Goal: Information Seeking & Learning: Learn about a topic

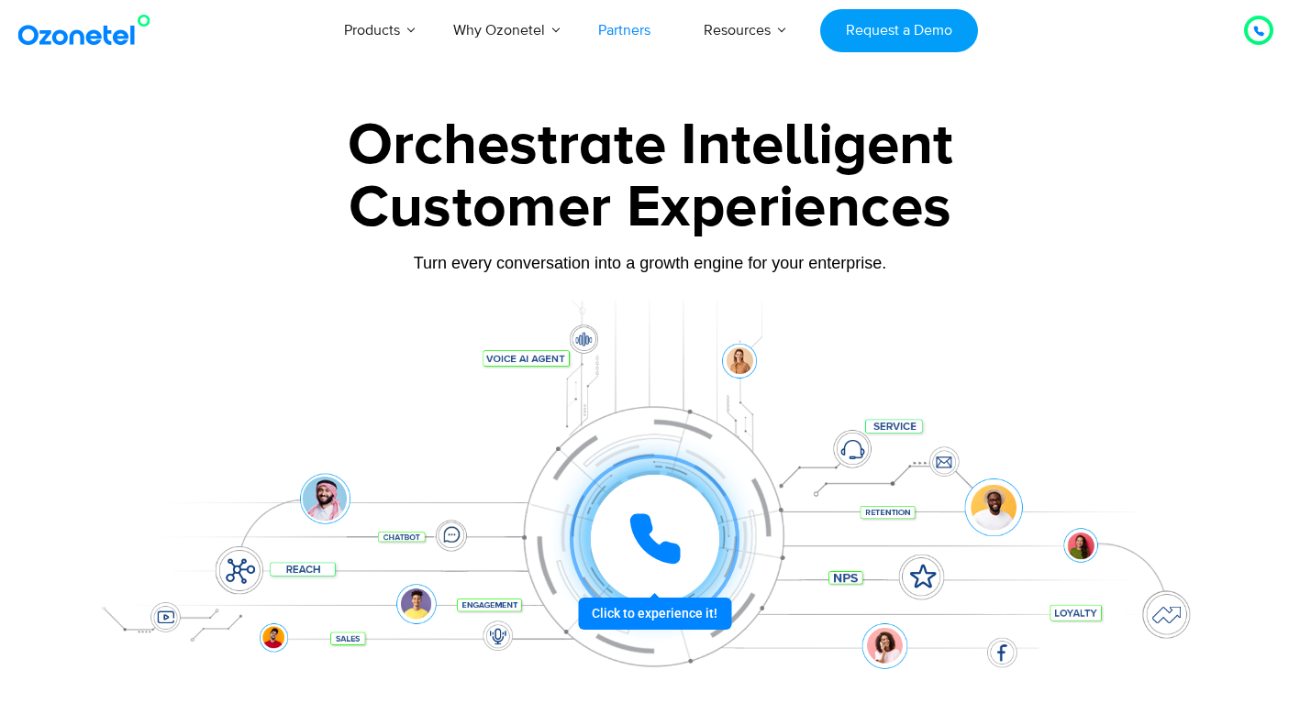
click at [630, 23] on link "Partners" at bounding box center [623, 30] width 105 height 61
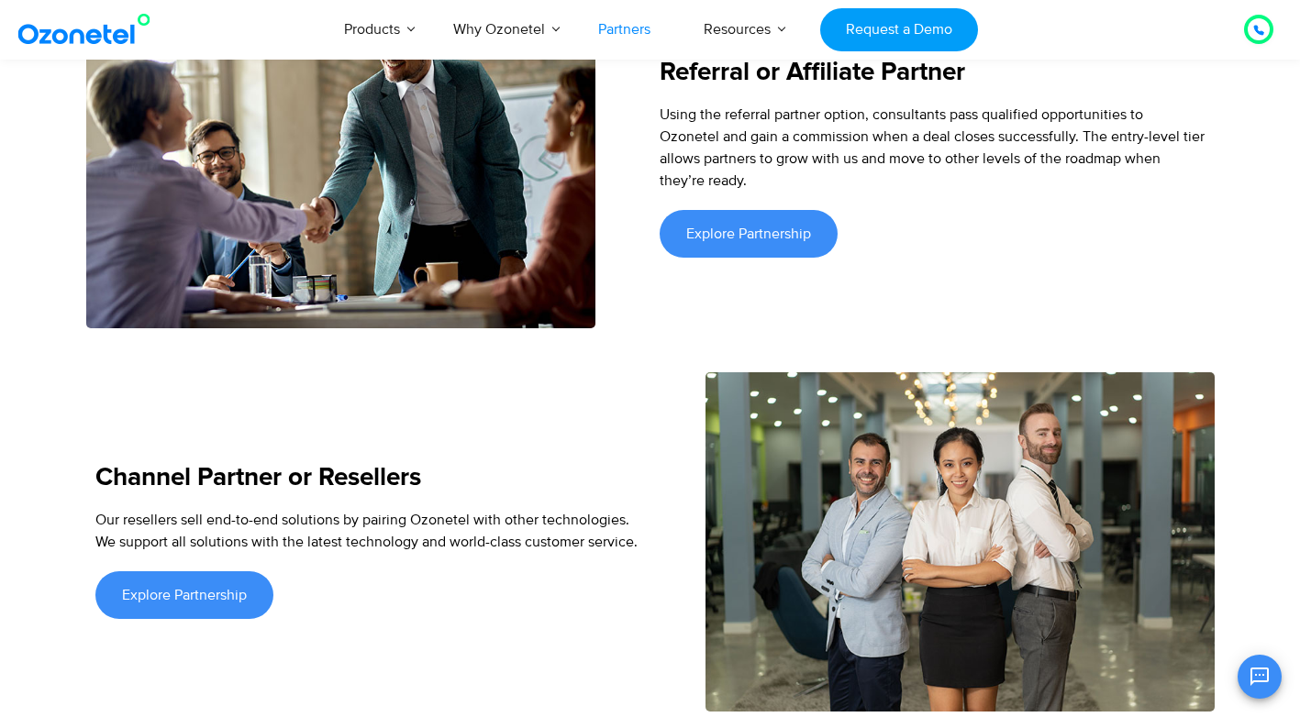
scroll to position [2752, 0]
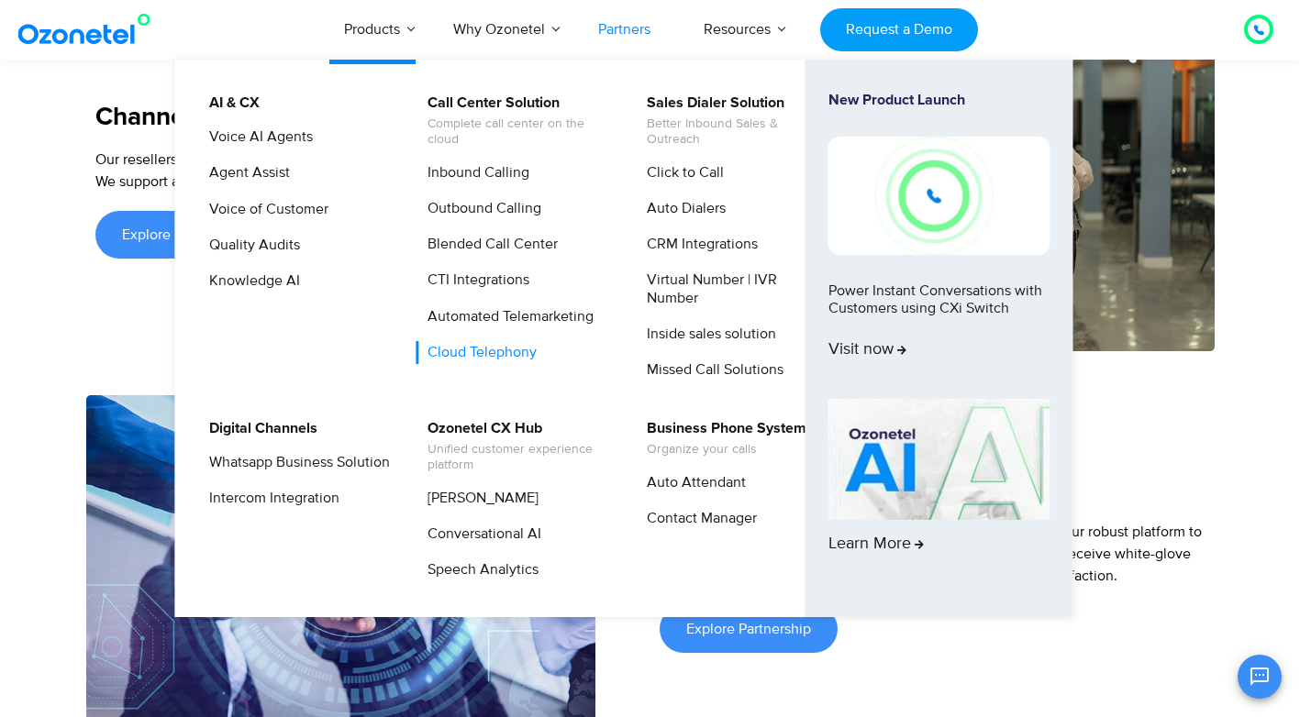
click at [509, 355] on link "Cloud Telephony" at bounding box center [477, 352] width 124 height 23
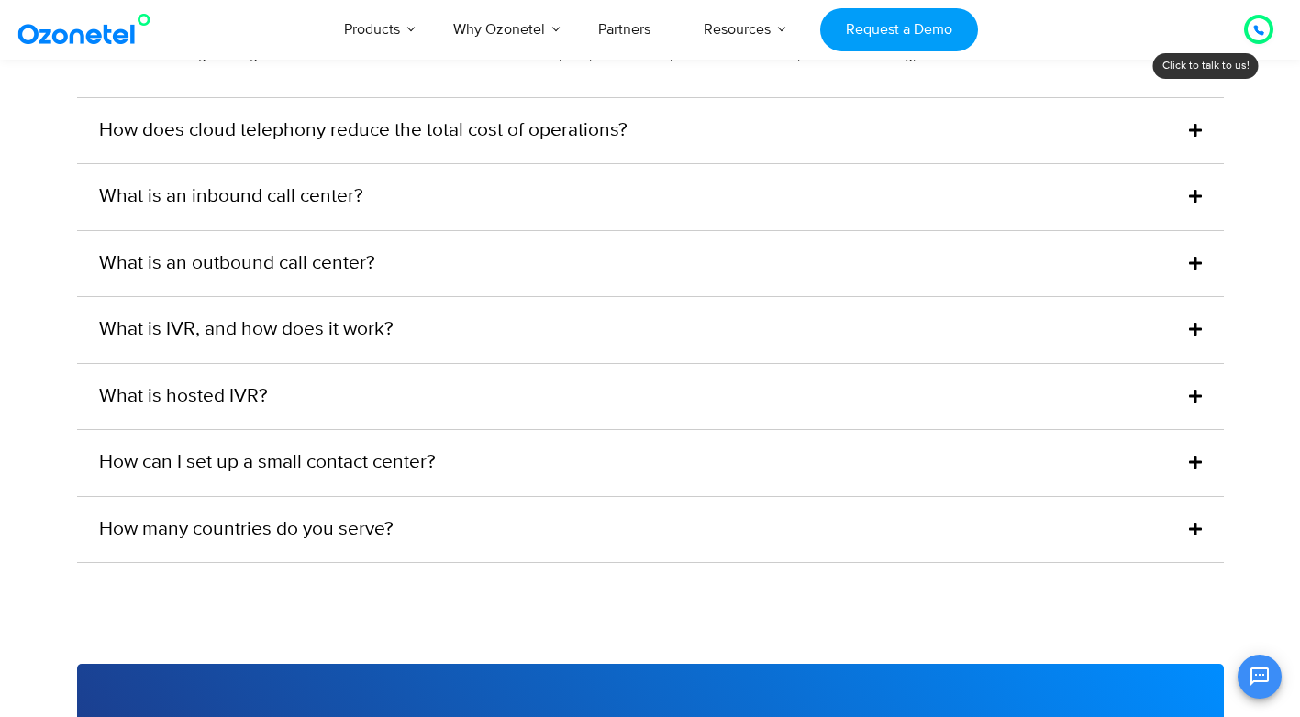
scroll to position [5228, 0]
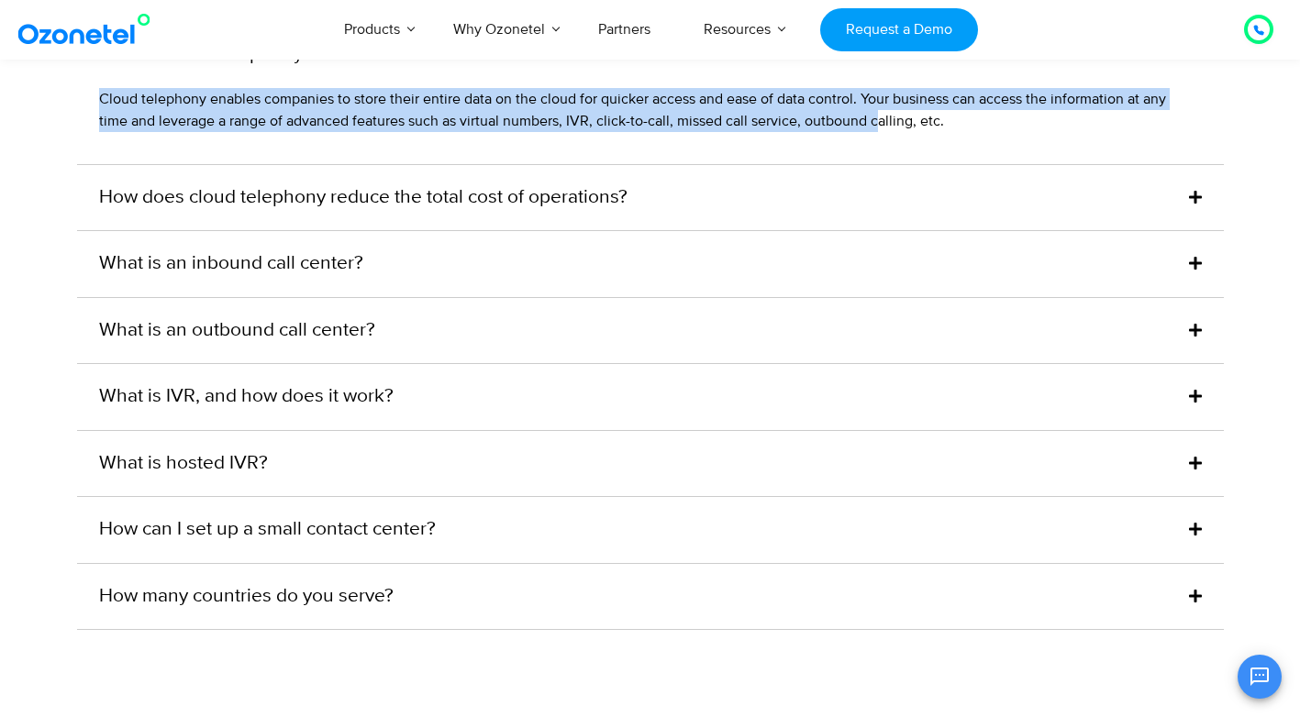
drag, startPoint x: 95, startPoint y: 111, endPoint x: 922, endPoint y: 148, distance: 827.2
click at [916, 150] on div "Cloud telephony enables companies to store their entire data on the cloud for q…" at bounding box center [650, 126] width 1146 height 76
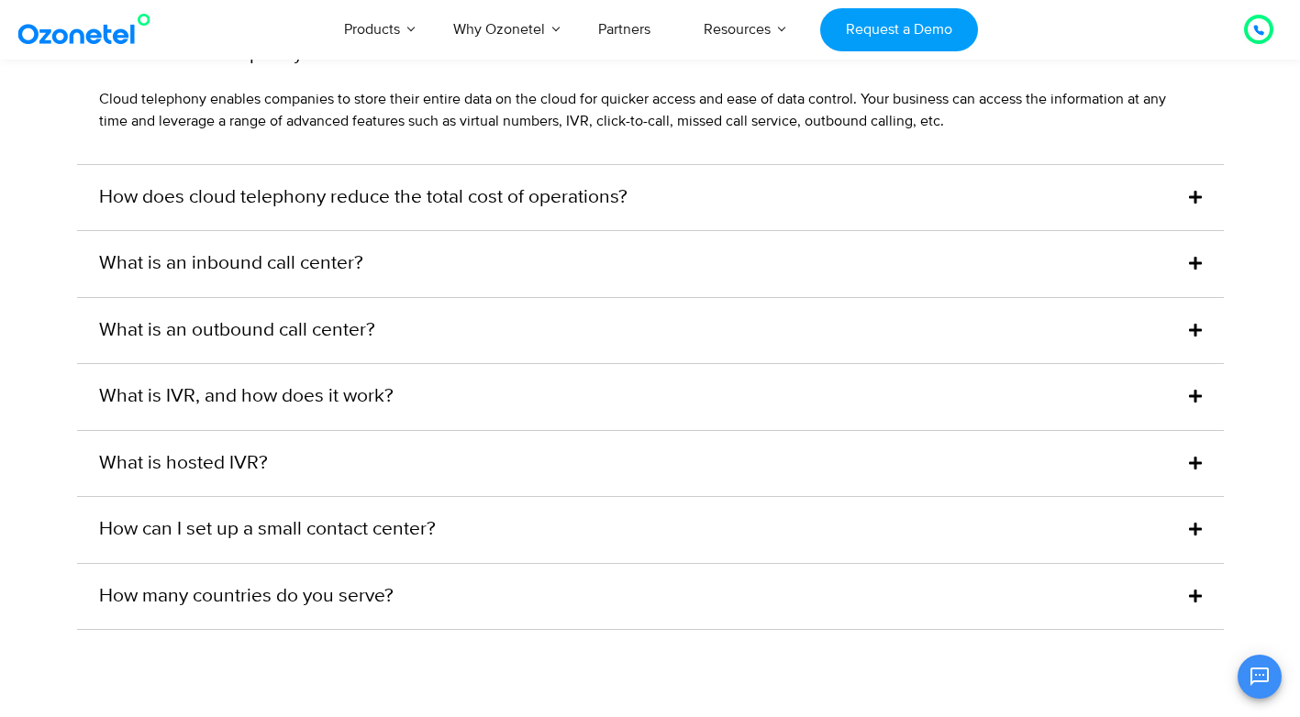
drag, startPoint x: 922, startPoint y: 148, endPoint x: 961, endPoint y: 149, distance: 39.4
click at [961, 132] on p "Cloud telephony enables companies to store their entire data on the cloud for q…" at bounding box center [640, 110] width 1083 height 44
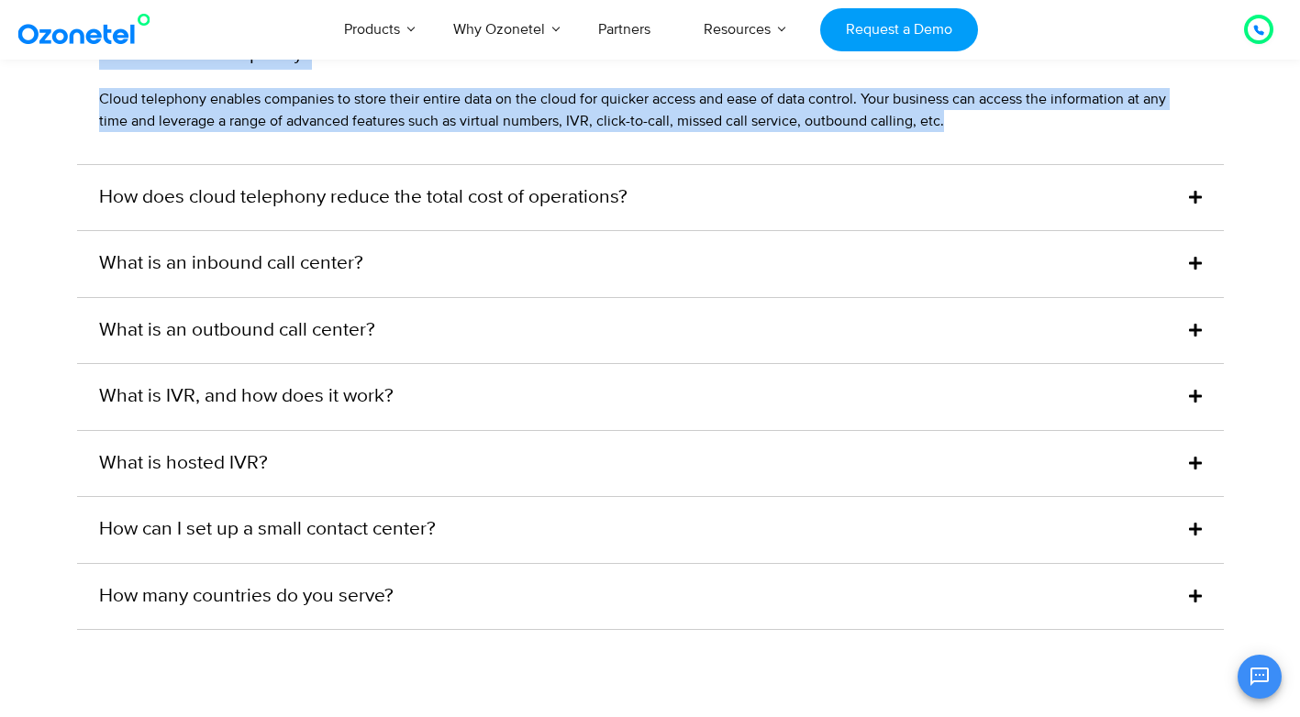
drag, startPoint x: 961, startPoint y: 149, endPoint x: 92, endPoint y: 105, distance: 870.6
click at [92, 105] on div "What is cloud telephony? Cloud telephony enables companies to store their entir…" at bounding box center [650, 92] width 1146 height 143
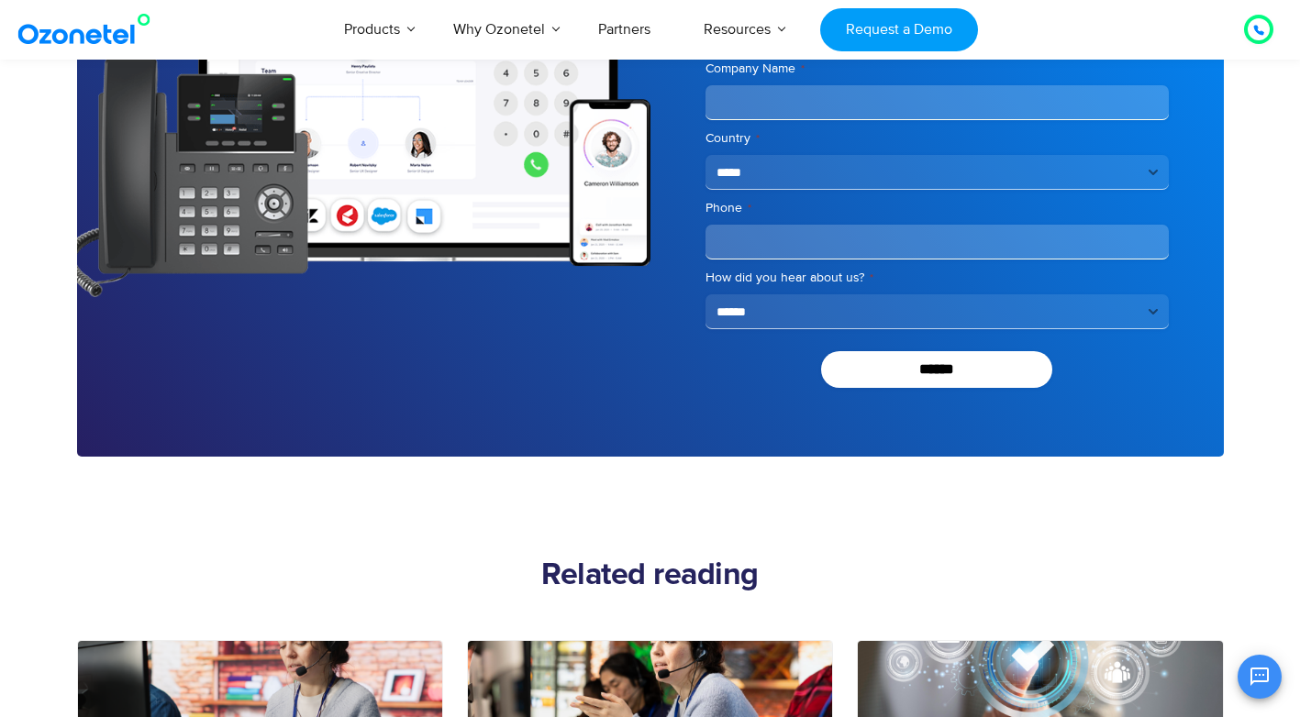
scroll to position [6604, 0]
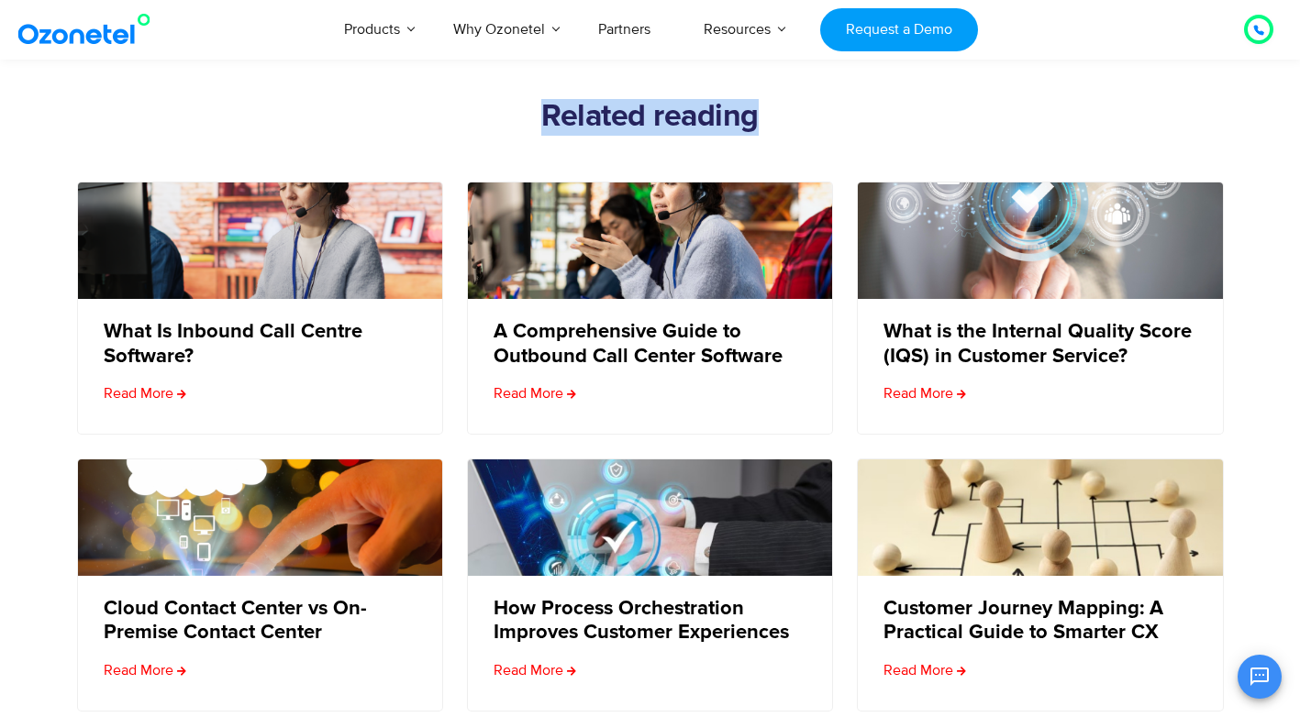
drag, startPoint x: 516, startPoint y: 143, endPoint x: 857, endPoint y: 133, distance: 340.4
click at [857, 133] on h2 "Related reading" at bounding box center [650, 117] width 1146 height 37
drag, startPoint x: 857, startPoint y: 133, endPoint x: 827, endPoint y: 135, distance: 29.4
click at [827, 135] on h2 "Related reading" at bounding box center [650, 117] width 1146 height 37
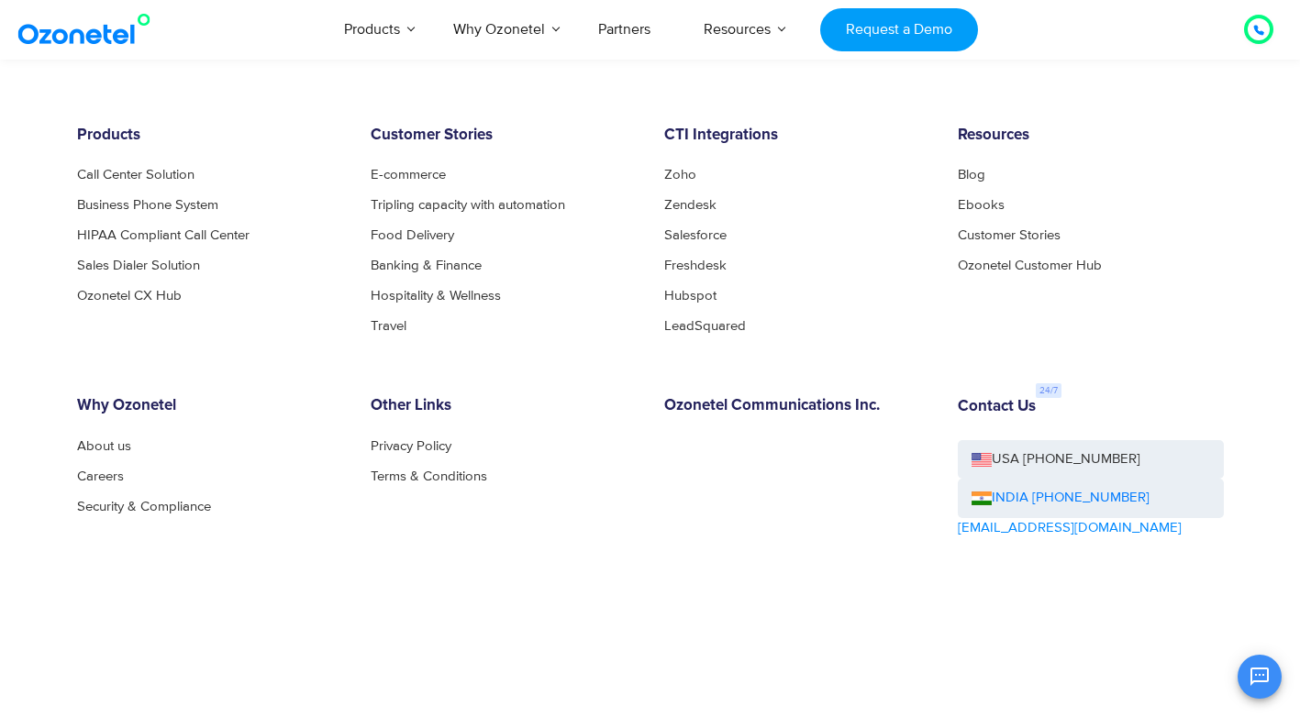
scroll to position [7385, 0]
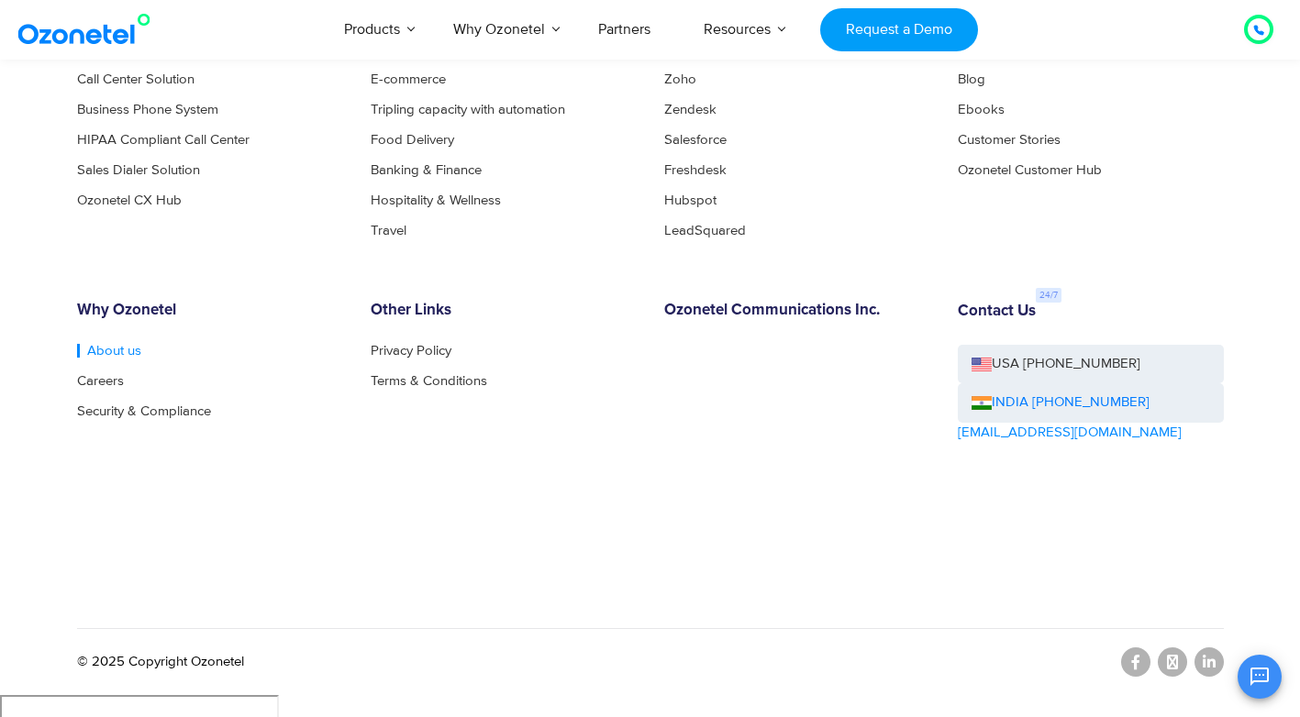
click at [108, 358] on link "About us" at bounding box center [109, 351] width 64 height 14
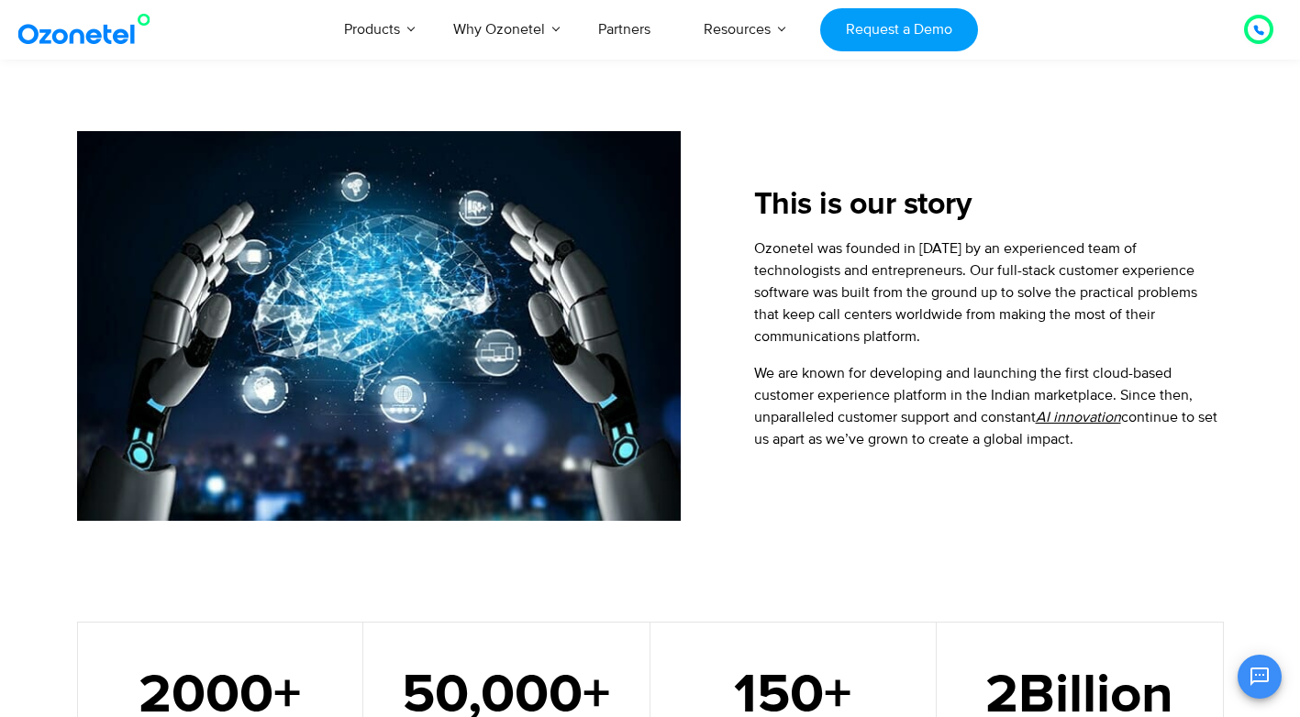
scroll to position [642, 0]
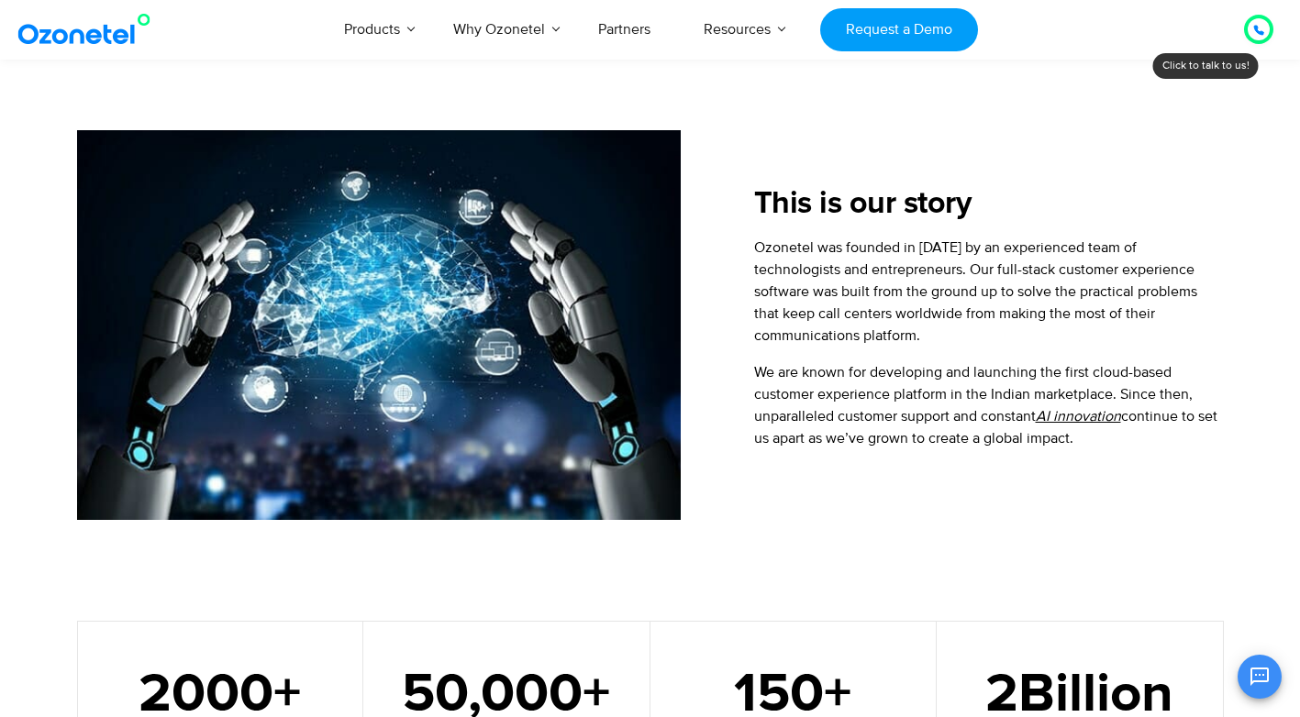
drag, startPoint x: 717, startPoint y: 204, endPoint x: 1124, endPoint y: 439, distance: 469.7
click at [1124, 439] on div "This is our story Ozonetel was founded in 2007 by an experienced team of techno…" at bounding box center [952, 325] width 543 height 390
click at [1124, 439] on p "We are known for developing and launching the first cloud-based customer experi…" at bounding box center [989, 405] width 470 height 88
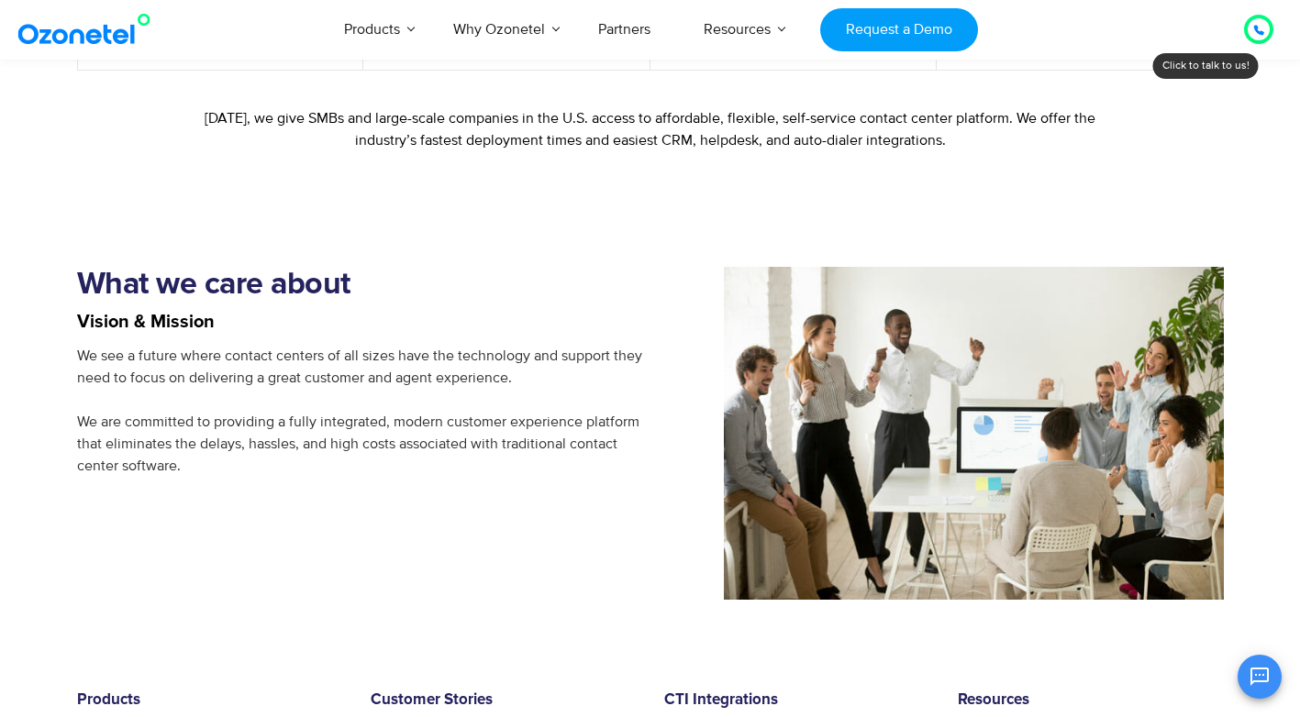
scroll to position [1651, 0]
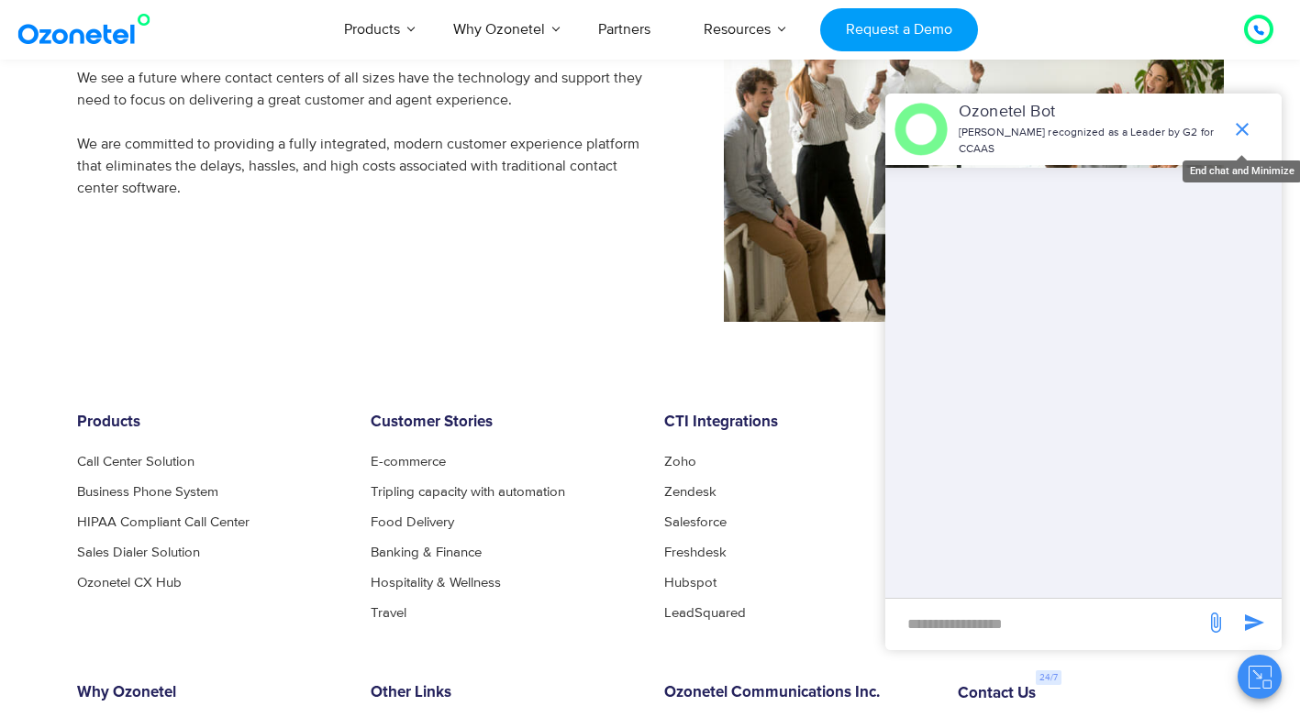
click at [1233, 125] on icon "end chat or minimize" at bounding box center [1242, 129] width 22 height 22
